Goal: Task Accomplishment & Management: Use online tool/utility

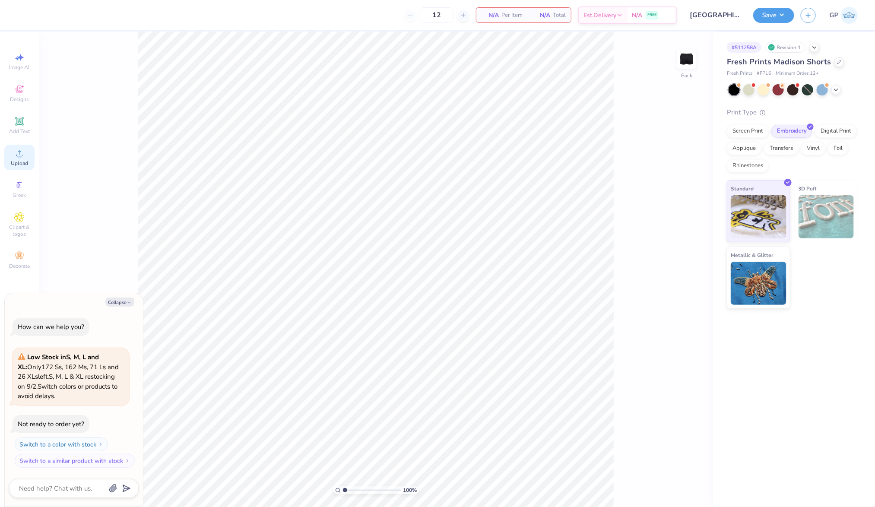
click at [25, 158] on div "Upload" at bounding box center [19, 157] width 30 height 25
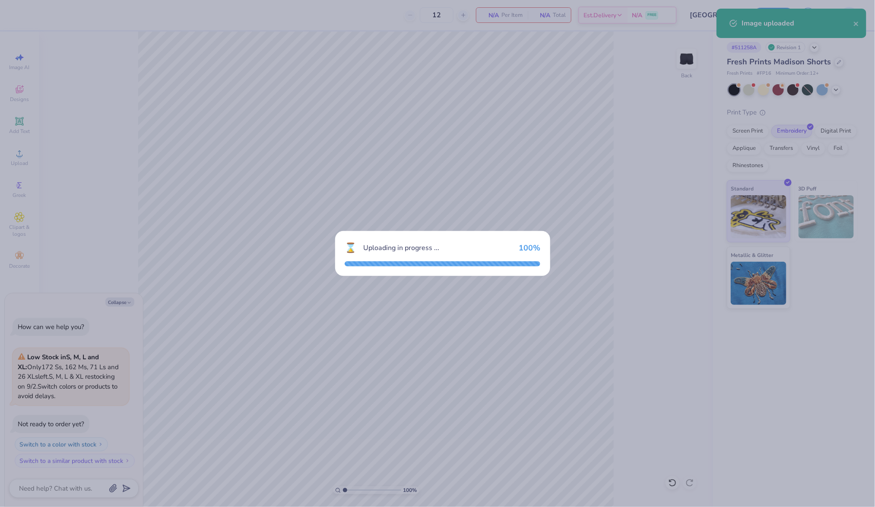
type textarea "x"
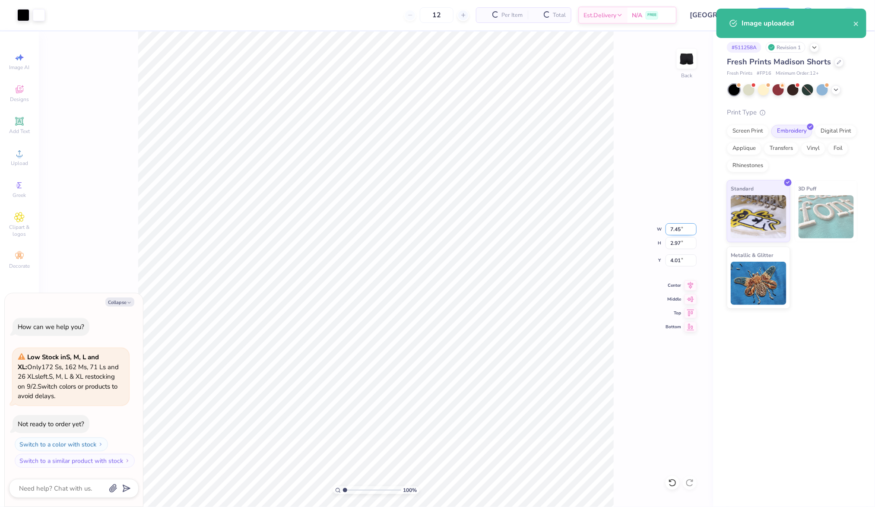
click at [679, 228] on input "7.45" at bounding box center [681, 229] width 31 height 12
type input "6"
type textarea "x"
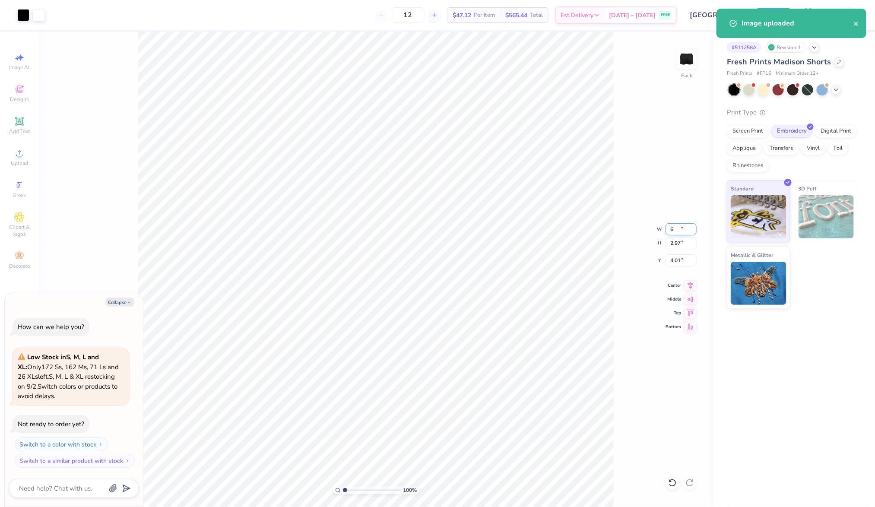
type input "6.00"
type input "2.39"
type input "4.30"
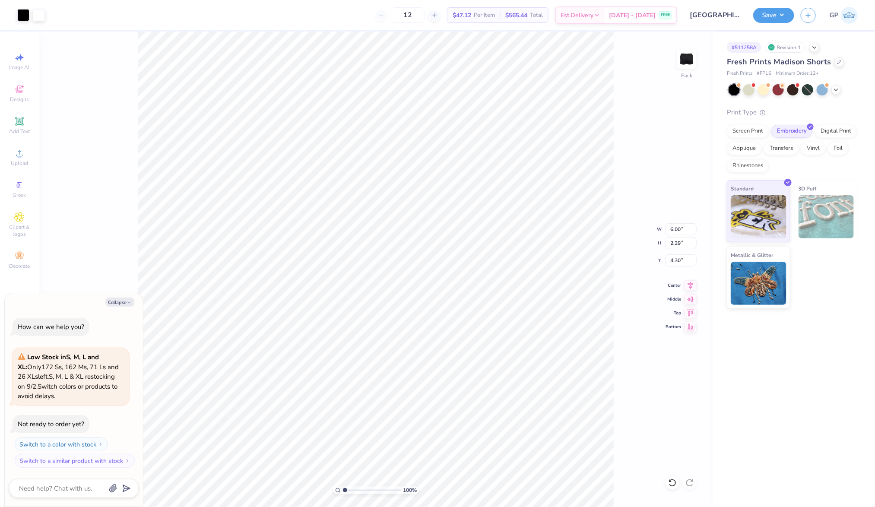
type textarea "x"
type input "7.34"
click at [768, 15] on button "Save" at bounding box center [774, 13] width 41 height 15
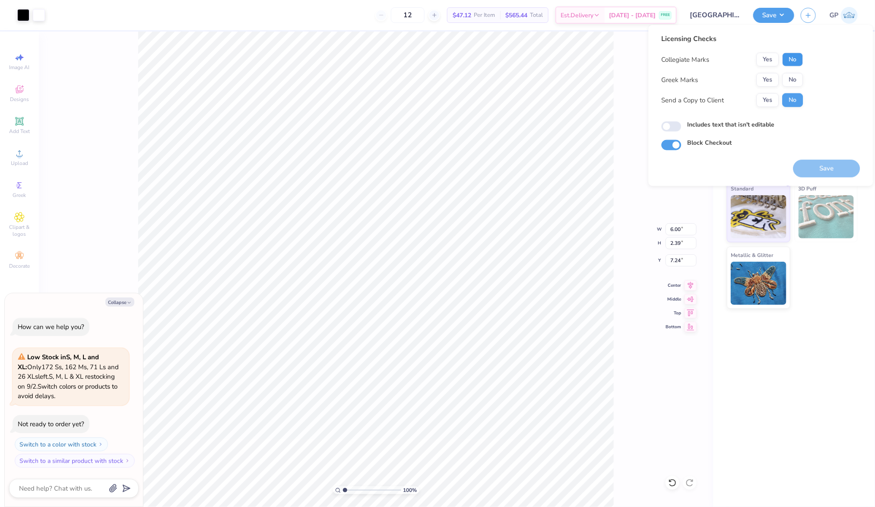
click at [801, 59] on button "No" at bounding box center [793, 60] width 21 height 14
click at [764, 73] on button "Yes" at bounding box center [768, 80] width 22 height 14
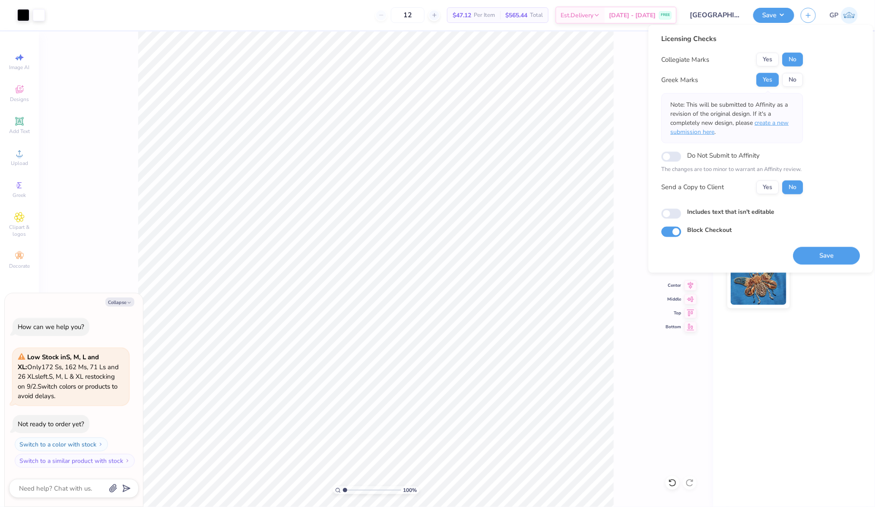
click at [777, 125] on span "create a new submission here" at bounding box center [730, 127] width 118 height 17
type textarea "x"
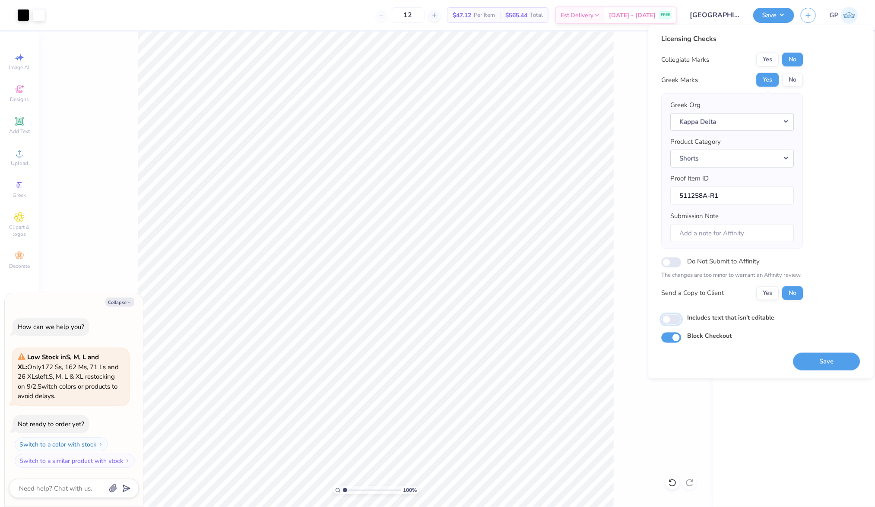
click at [671, 321] on input "Includes text that isn't editable" at bounding box center [672, 320] width 20 height 10
checkbox input "true"
click at [824, 355] on button "Save" at bounding box center [827, 362] width 67 height 18
type textarea "x"
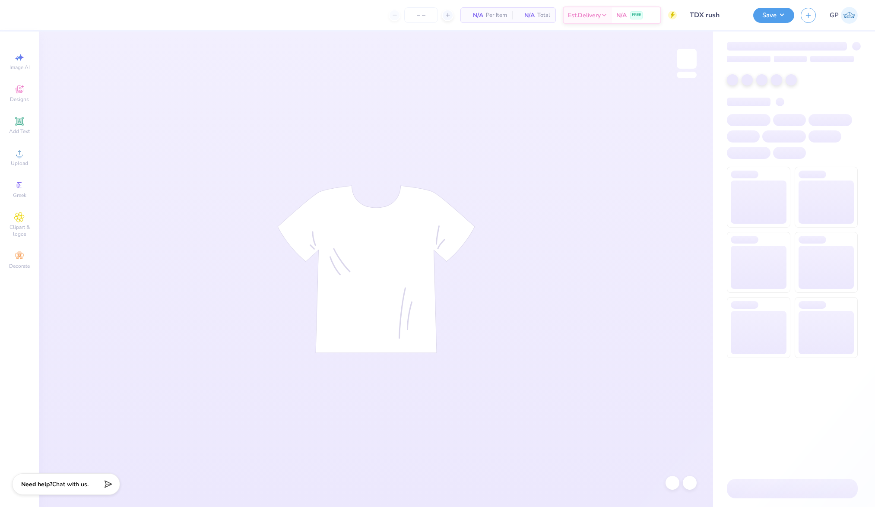
type input "50"
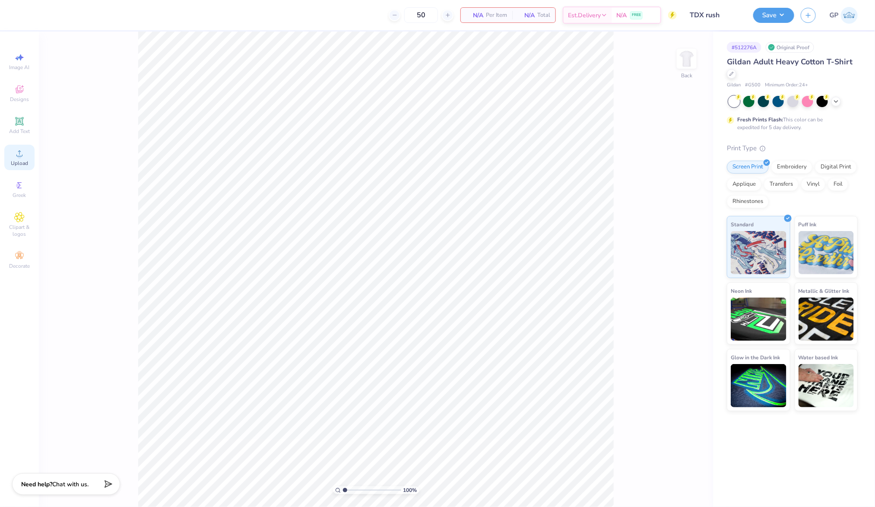
click at [16, 156] on icon at bounding box center [19, 153] width 10 height 10
click at [26, 154] on div "Upload" at bounding box center [19, 157] width 30 height 25
click at [25, 11] on div at bounding box center [23, 14] width 12 height 12
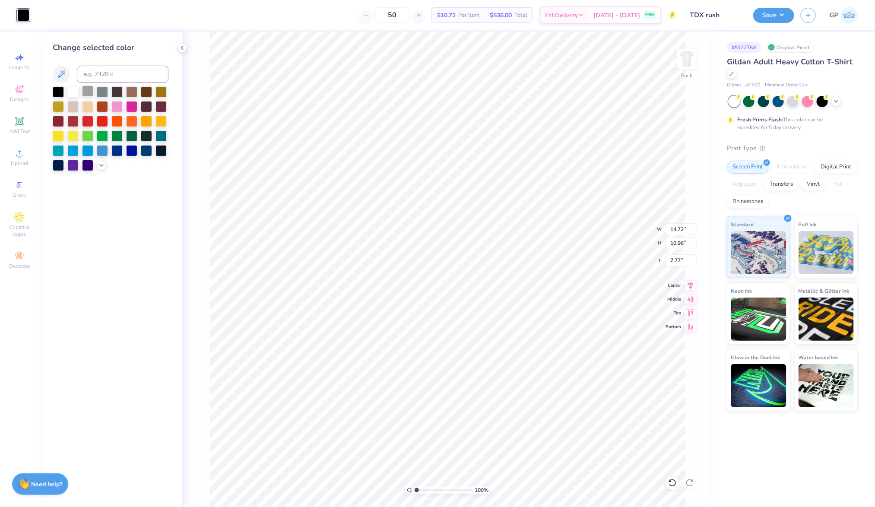
click at [86, 93] on div at bounding box center [87, 91] width 11 height 11
click at [23, 135] on span "Add Text" at bounding box center [19, 131] width 21 height 7
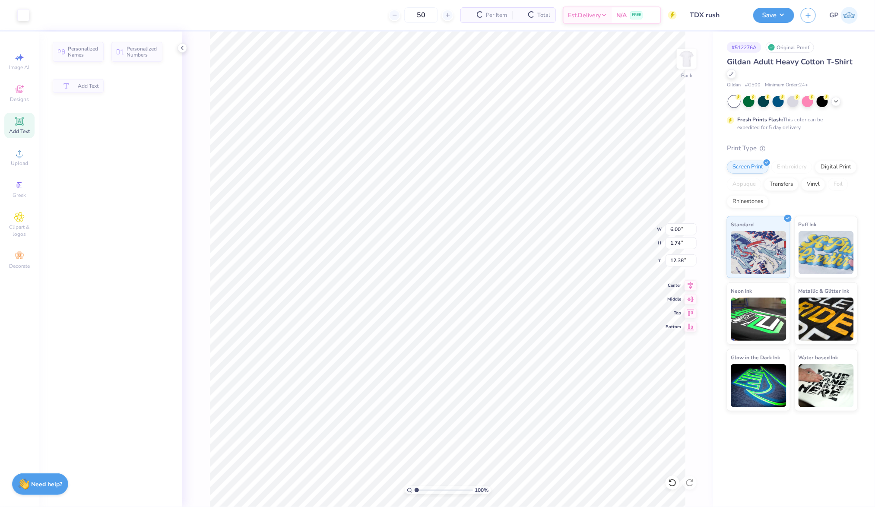
type input "6.00"
type input "1.74"
type input "12.38"
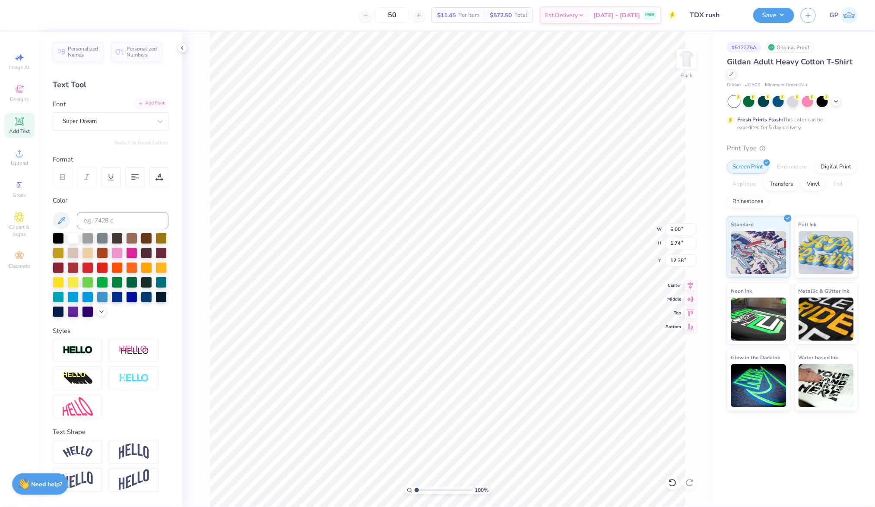
click at [157, 101] on div "Add Font" at bounding box center [151, 104] width 34 height 10
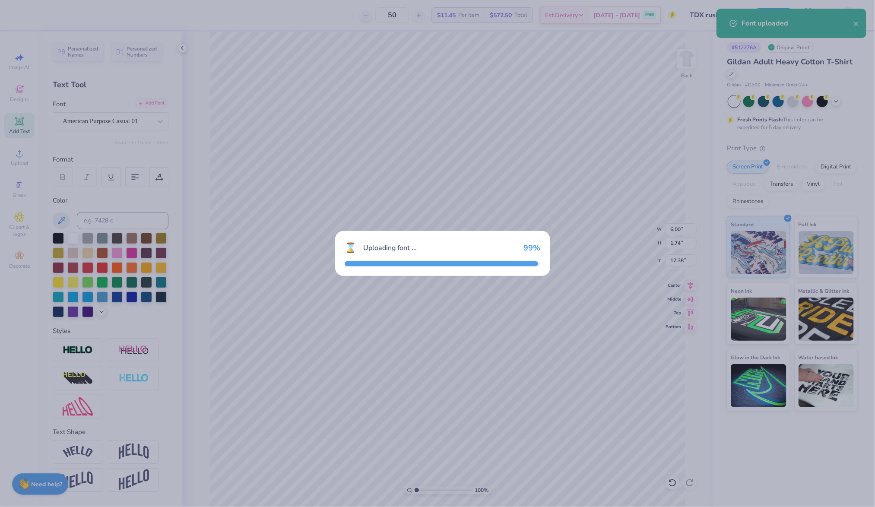
type input "4.34"
type input "1.76"
type input "12.37"
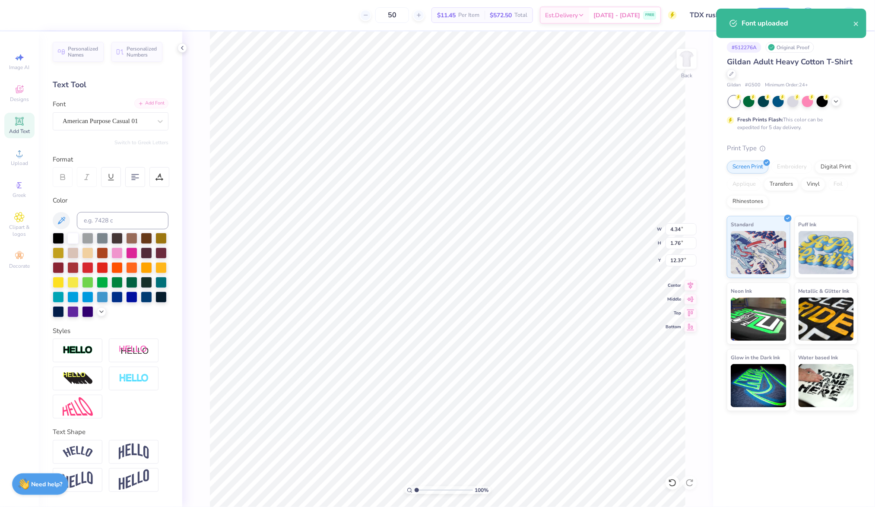
type textarea "FALL RUSH '25"
type input "12.52"
type input "1.78"
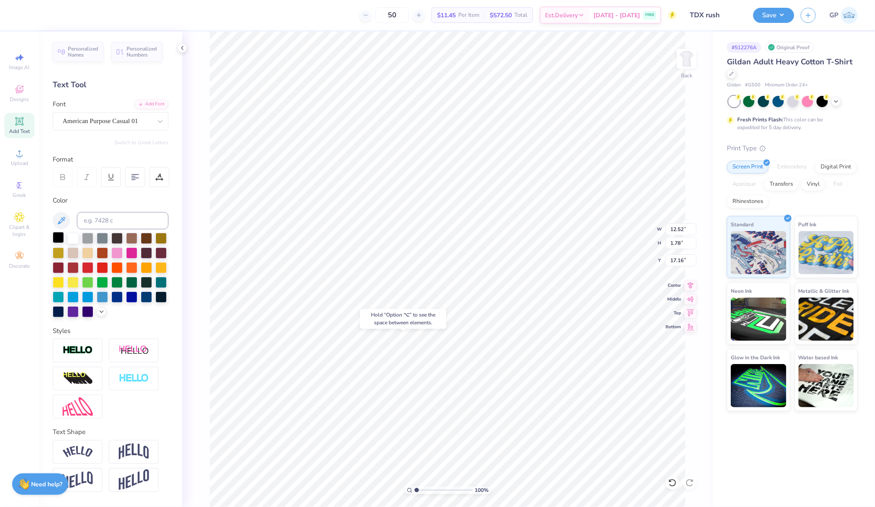
click at [61, 235] on div at bounding box center [58, 237] width 11 height 11
type input "16.64"
type input "14.72"
type input "2.10"
type input "1.95"
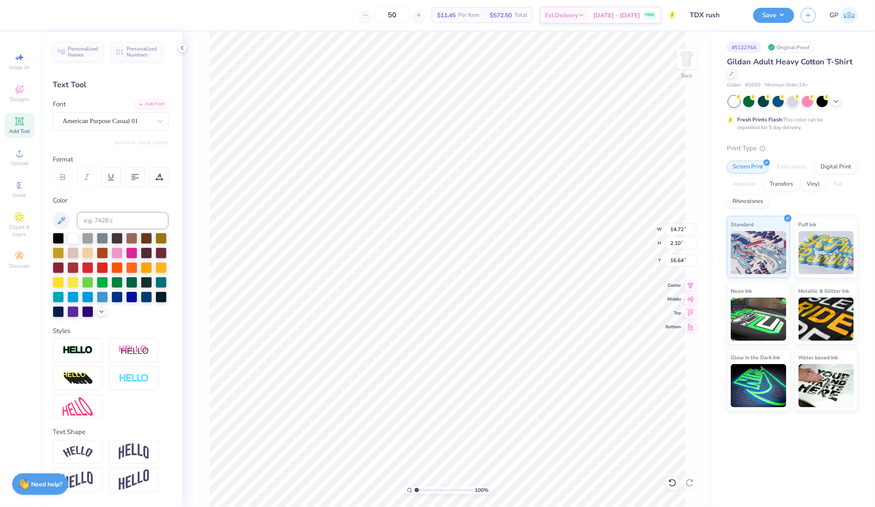
click at [422, 491] on input "range" at bounding box center [444, 491] width 58 height 8
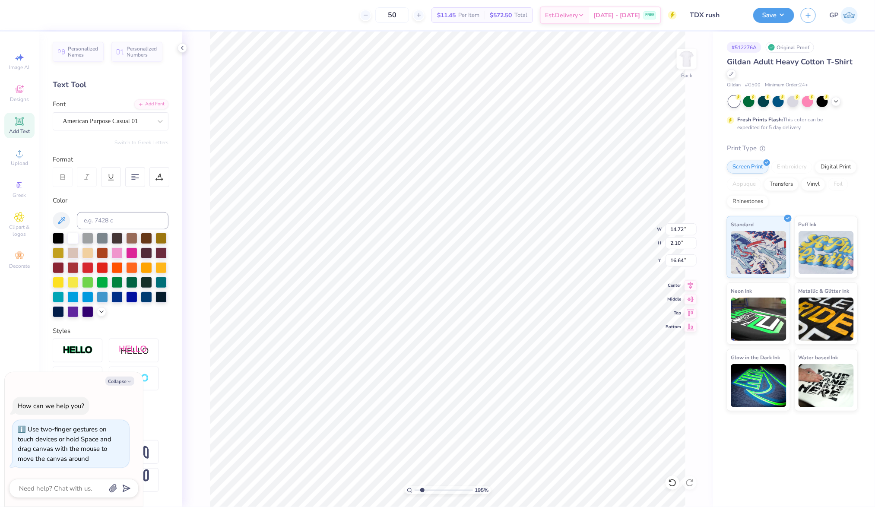
type textarea "x"
type input "16.63"
type textarea "x"
type input "14.71"
type input "16.64"
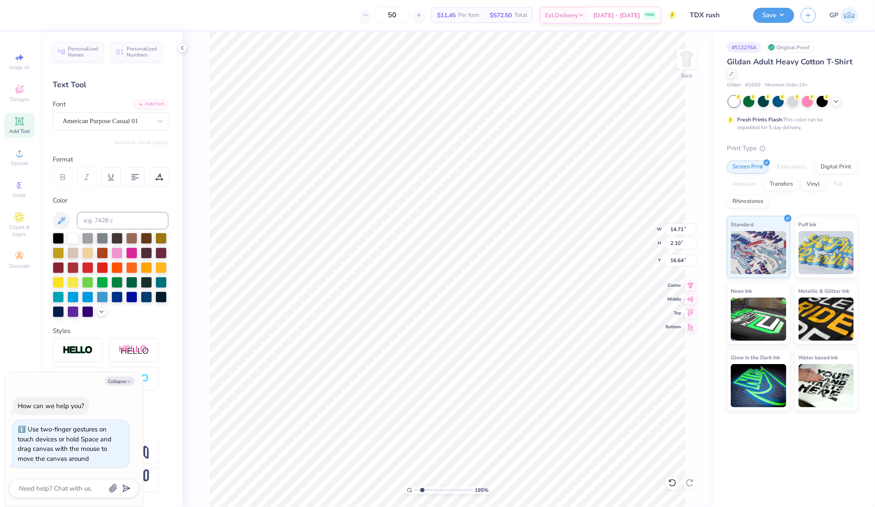
type textarea "x"
type input "3.32"
click at [430, 492] on input "range" at bounding box center [444, 491] width 58 height 8
type textarea "x"
type input "16.58"
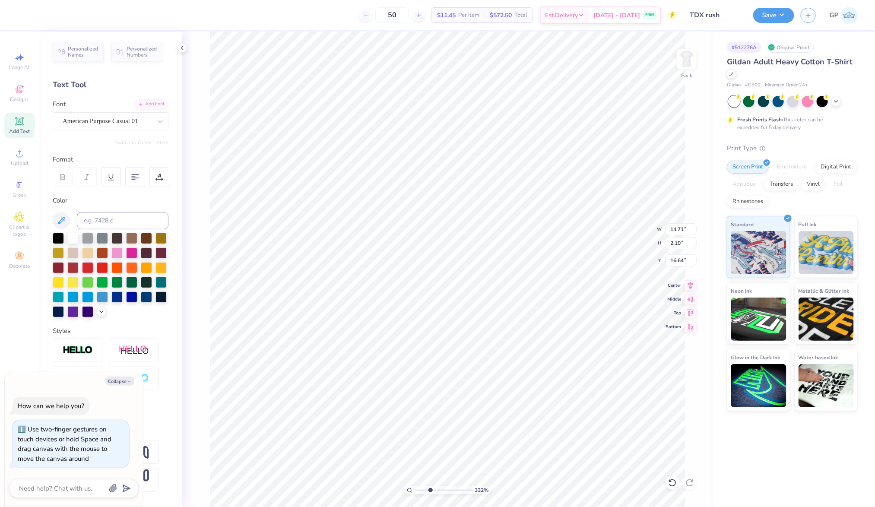
type textarea "x"
drag, startPoint x: 433, startPoint y: 489, endPoint x: 384, endPoint y: 482, distance: 48.8
type input "1"
click at [415, 487] on input "range" at bounding box center [444, 491] width 58 height 8
type input "14.72"
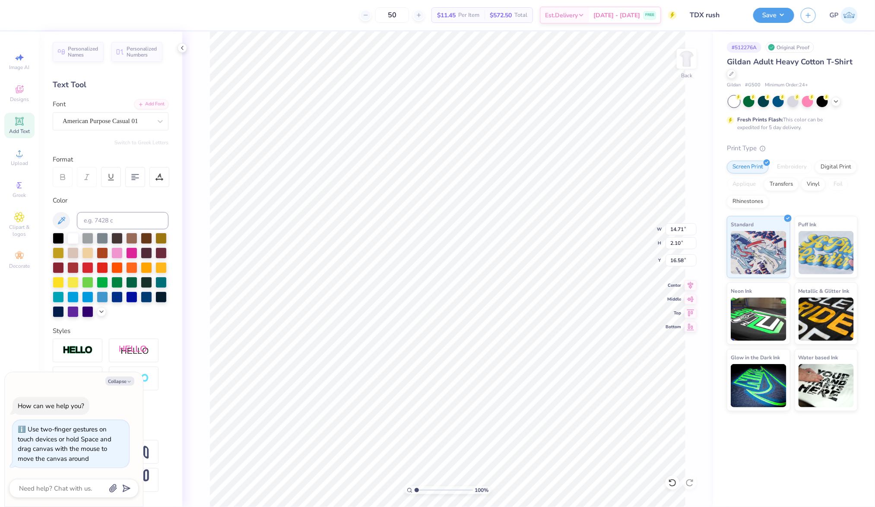
type input "10.96"
type input "7.77"
click at [19, 151] on icon at bounding box center [19, 153] width 6 height 6
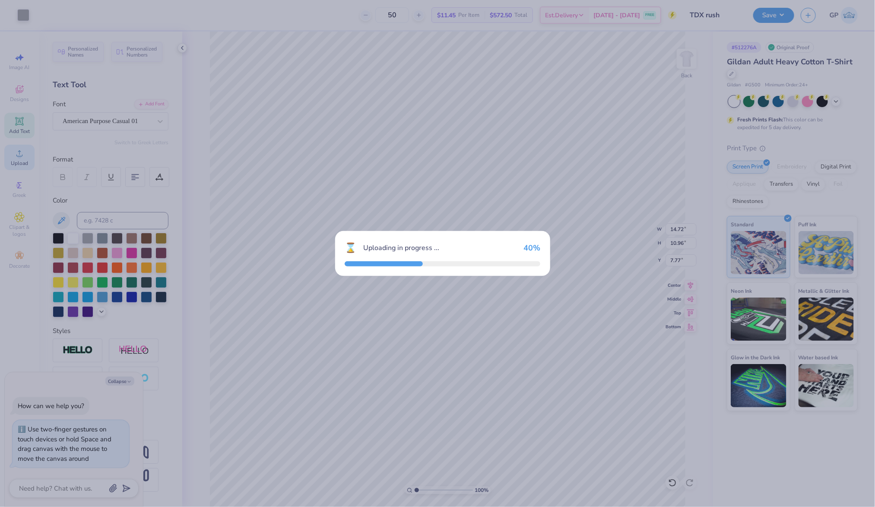
type textarea "x"
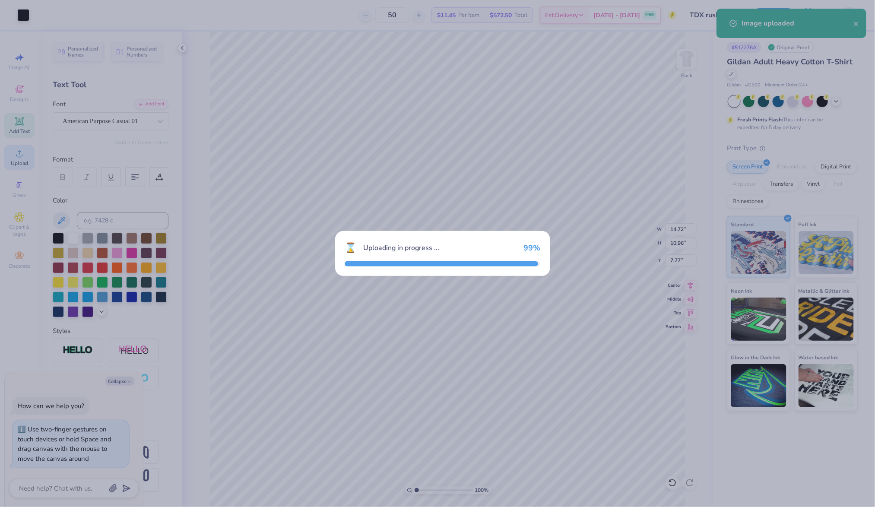
type input "2.14"
type input "12.18"
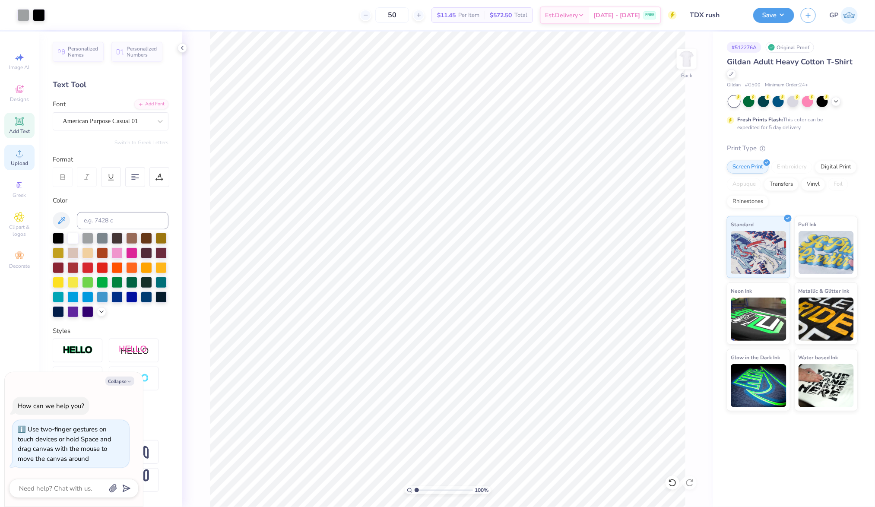
click at [18, 151] on icon at bounding box center [19, 153] width 10 height 10
click at [16, 152] on icon at bounding box center [19, 153] width 10 height 10
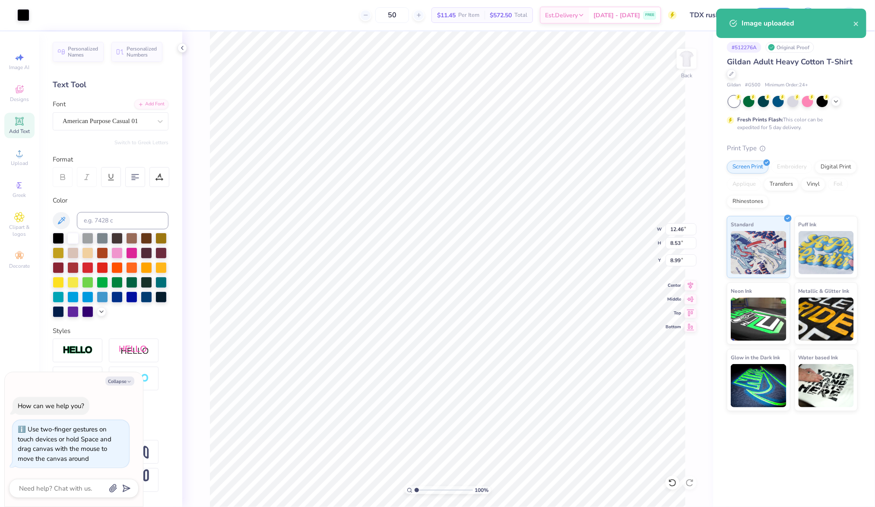
type textarea "x"
type input "7.77"
click at [417, 494] on li "Send to Back" at bounding box center [422, 498] width 68 height 17
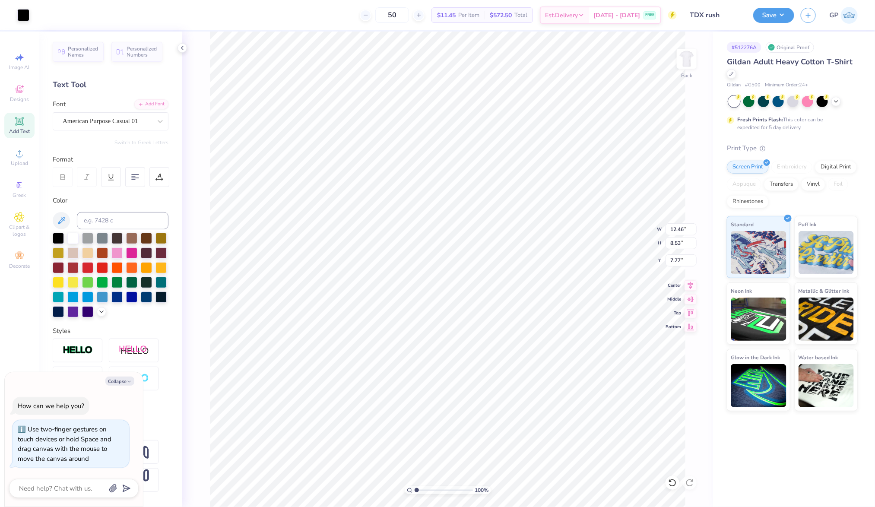
type textarea "x"
type input "14.72"
type input "10.96"
type textarea "x"
click at [683, 228] on input "14.71" at bounding box center [681, 229] width 31 height 12
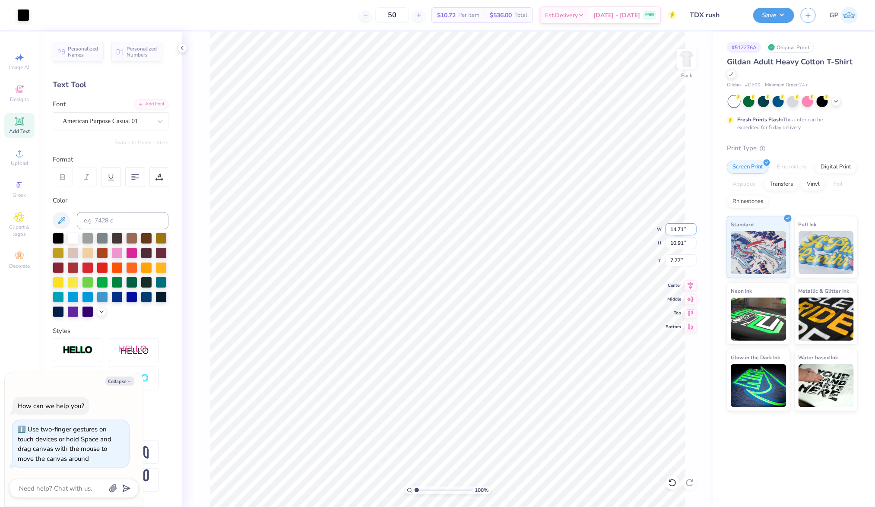
click at [683, 228] on input "14.71" at bounding box center [681, 229] width 31 height 12
type input "3.5"
type textarea "x"
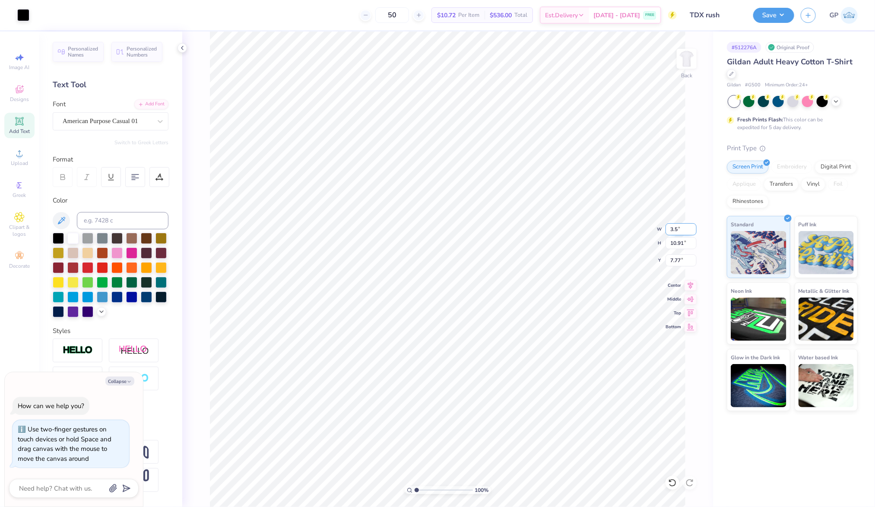
type input "3.50"
type input "2.59"
type input "11.92"
type textarea "x"
click at [677, 261] on input "2.25" at bounding box center [681, 261] width 31 height 12
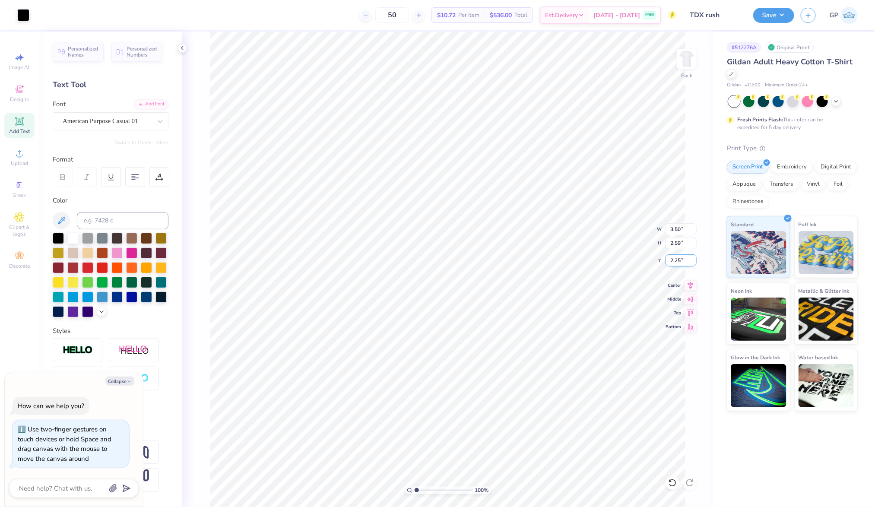
click at [677, 261] on input "2.25" at bounding box center [681, 261] width 31 height 12
type input "3"
type textarea "x"
type input "3.00"
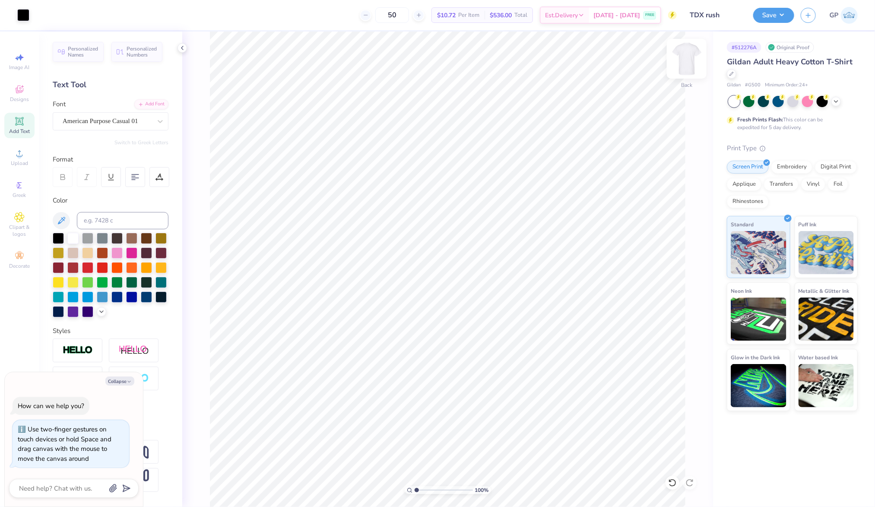
click at [691, 62] on img at bounding box center [687, 58] width 35 height 35
type textarea "x"
